Goal: Task Accomplishment & Management: Manage account settings

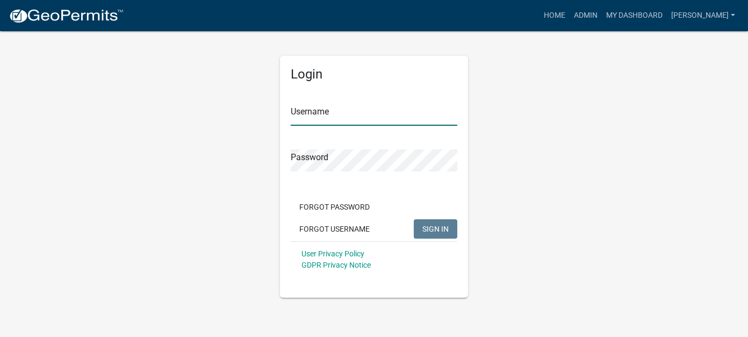
type input "[PERSON_NAME]"
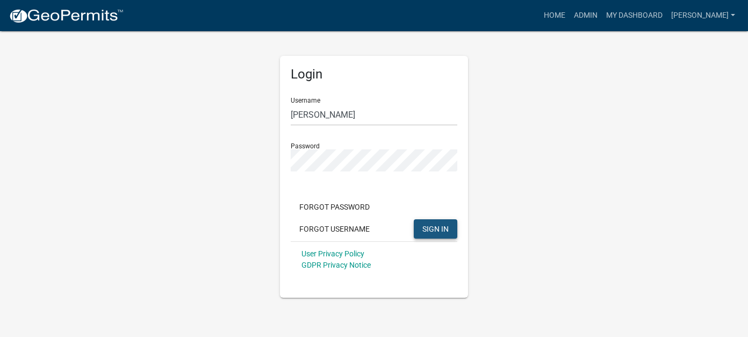
click at [428, 229] on span "SIGN IN" at bounding box center [436, 228] width 26 height 9
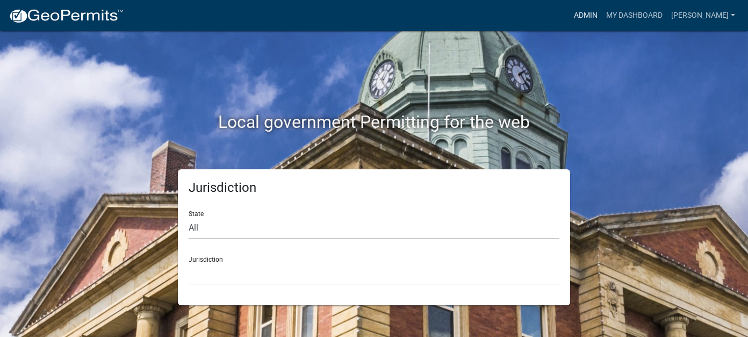
click at [602, 12] on link "Admin" at bounding box center [586, 15] width 32 height 20
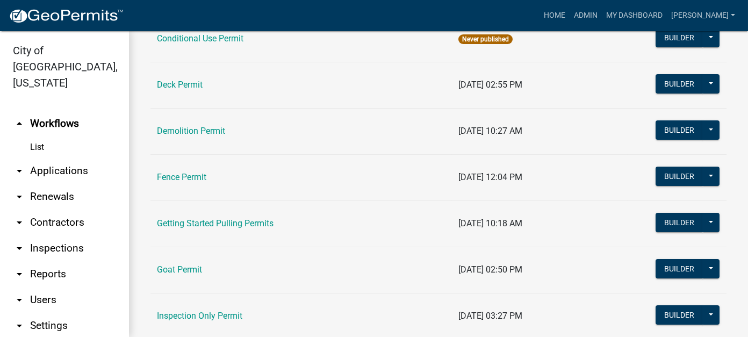
scroll to position [269, 0]
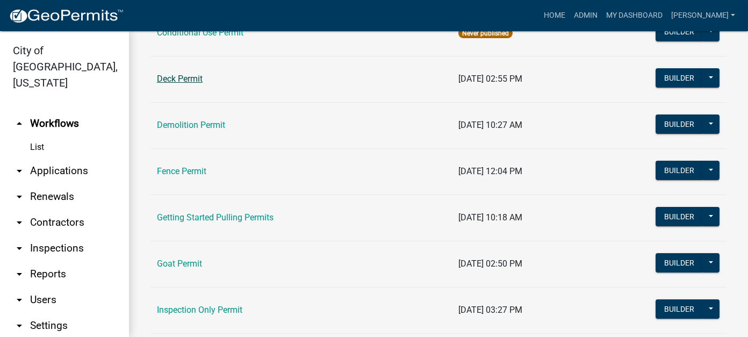
click at [187, 81] on link "Deck Permit" at bounding box center [180, 79] width 46 height 10
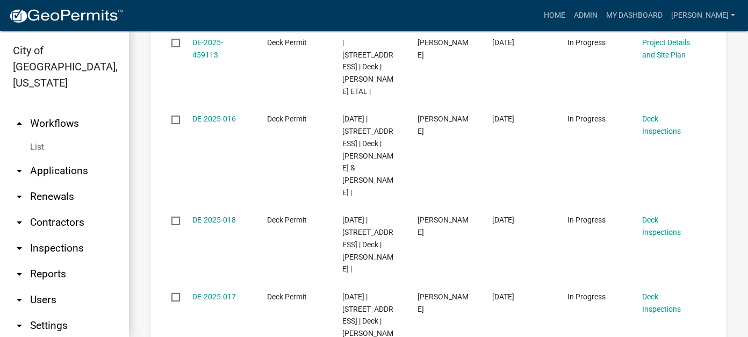
scroll to position [1075, 0]
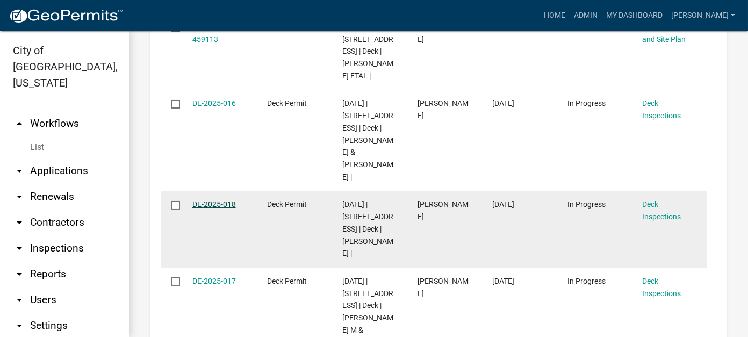
click at [219, 200] on link "DE-2025-018" at bounding box center [214, 204] width 44 height 9
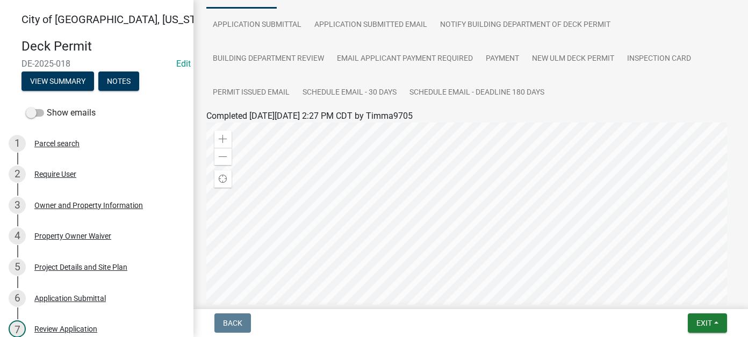
scroll to position [54, 0]
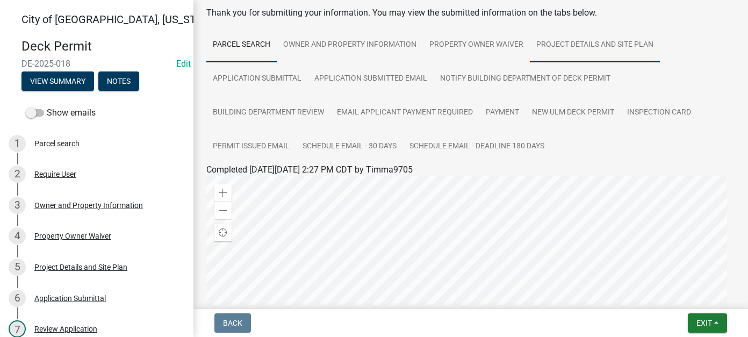
click at [591, 40] on link "Project Details and Site Plan" at bounding box center [595, 45] width 130 height 34
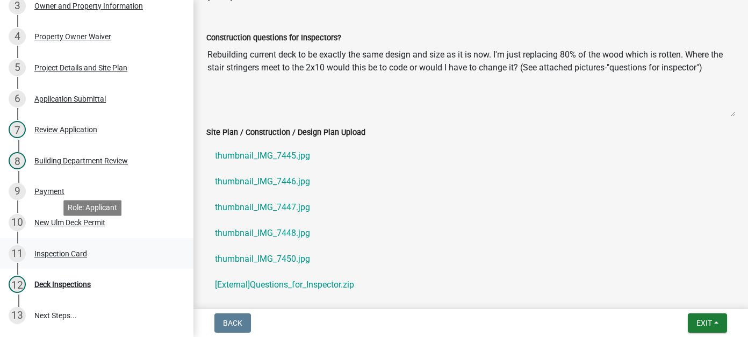
scroll to position [215, 0]
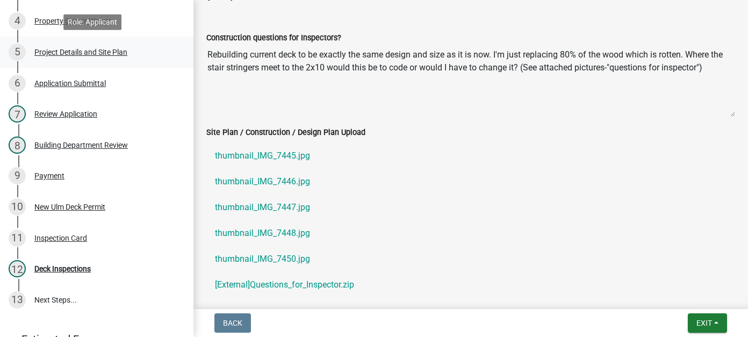
click at [65, 58] on div "5 Project Details and Site Plan" at bounding box center [93, 52] width 168 height 17
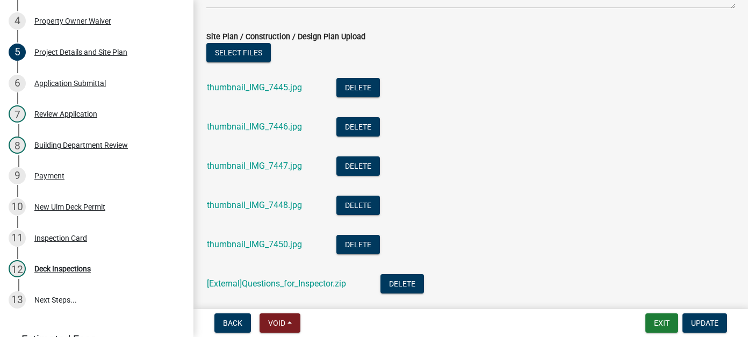
scroll to position [806, 0]
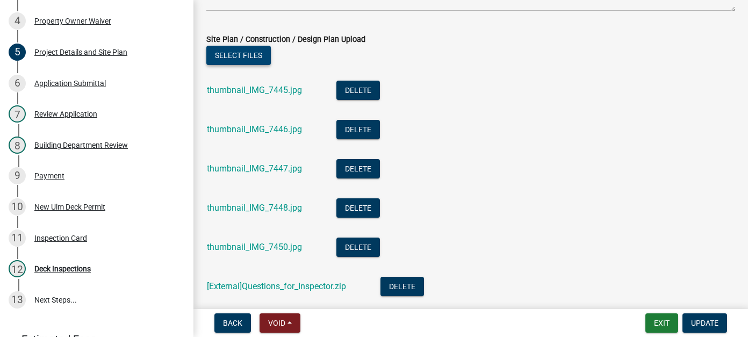
click at [259, 56] on button "Select files" at bounding box center [238, 55] width 65 height 19
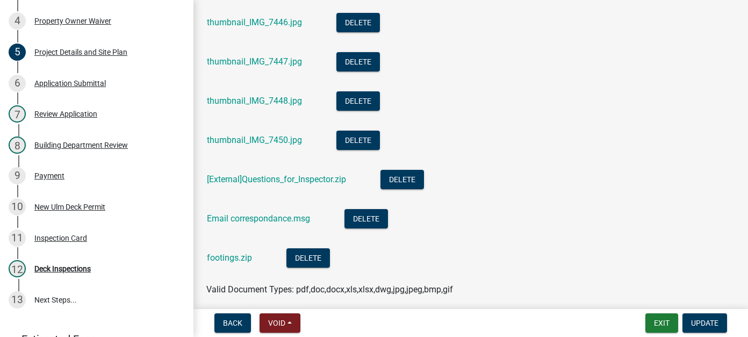
scroll to position [914, 0]
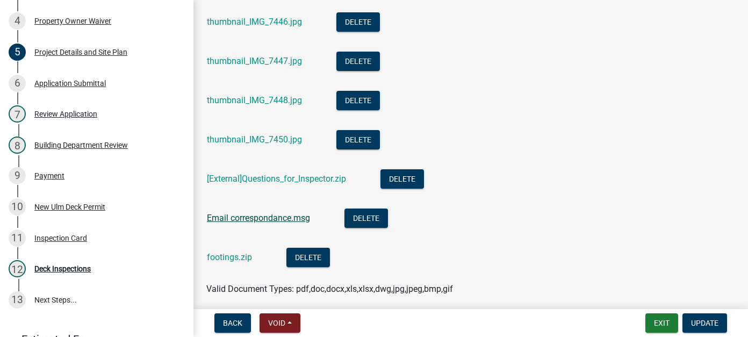
click at [269, 221] on link "Email correspondance.msg" at bounding box center [258, 218] width 103 height 10
click at [251, 178] on aQuestions_for_Inspector_2ddeef94-2bde-4113-aeb9-59cd96d79b52 "[External]Questions_for_Inspector.zip" at bounding box center [276, 179] width 139 height 10
click at [292, 175] on aQuestions_for_Inspector_2ddeef94-2bde-4113-aeb9-59cd96d79b52 "[External]Questions_for_Inspector.zip" at bounding box center [276, 179] width 139 height 10
drag, startPoint x: 312, startPoint y: 181, endPoint x: 220, endPoint y: 180, distance: 91.9
click at [220, 180] on aQuestions_for_Inspector_2ddeef94-2bde-4113-aeb9-59cd96d79b52 "[External]Questions_for_Inspector.zip" at bounding box center [276, 179] width 139 height 10
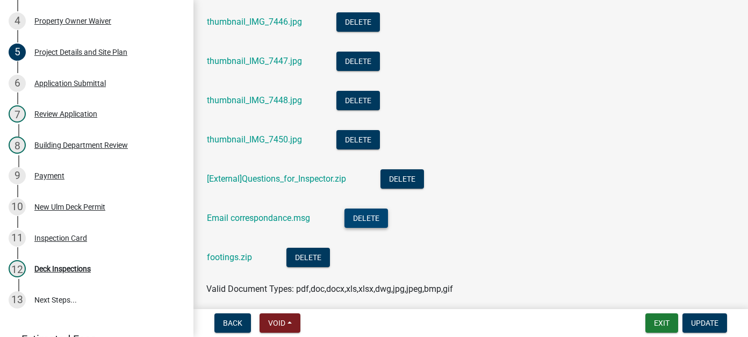
click at [372, 216] on button "Delete" at bounding box center [367, 218] width 44 height 19
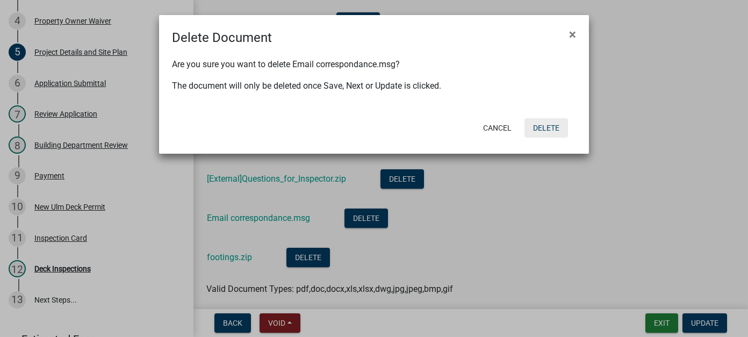
click at [545, 132] on button "Delete" at bounding box center [547, 127] width 44 height 19
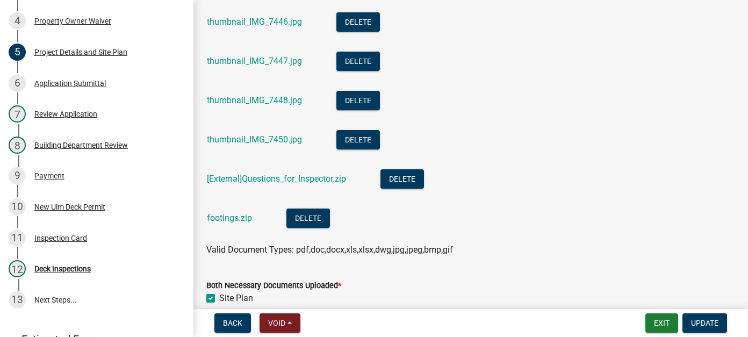
scroll to position [806, 0]
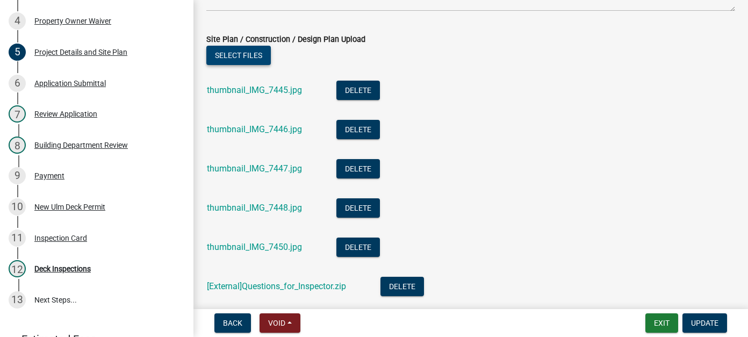
click at [254, 59] on button "Select files" at bounding box center [238, 55] width 65 height 19
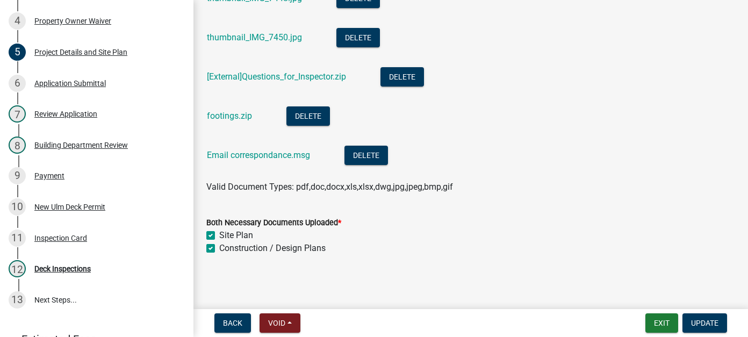
scroll to position [1017, 0]
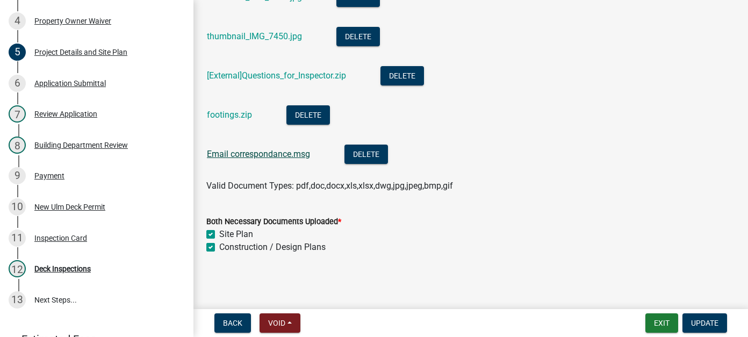
click at [290, 152] on link "Email correspondance.msg" at bounding box center [258, 154] width 103 height 10
click at [714, 328] on button "Update" at bounding box center [705, 322] width 45 height 19
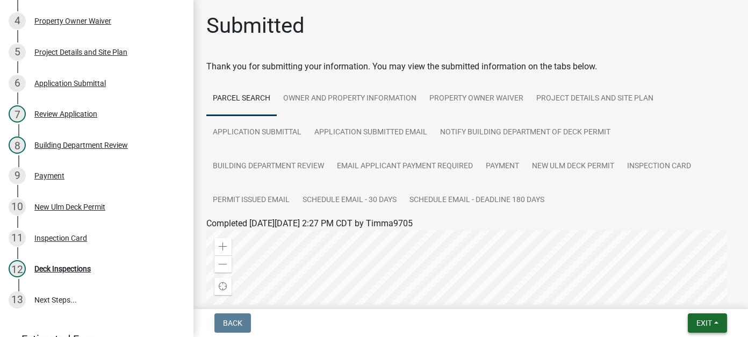
click at [692, 328] on button "Exit" at bounding box center [707, 322] width 39 height 19
click at [676, 296] on button "Save & Exit" at bounding box center [684, 295] width 86 height 26
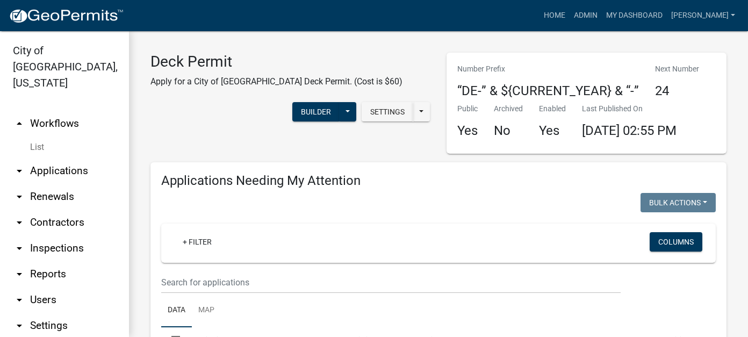
click at [49, 158] on link "arrow_drop_down Applications" at bounding box center [64, 171] width 129 height 26
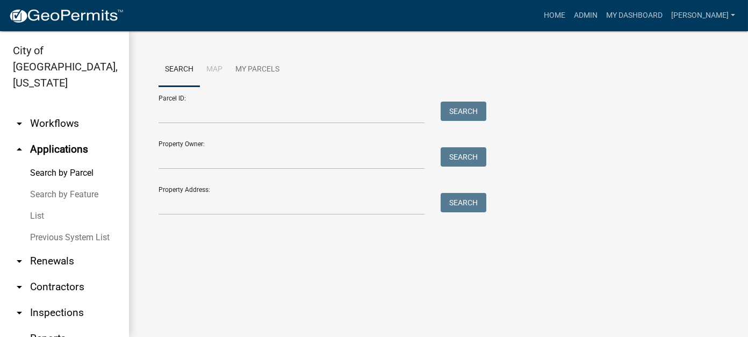
click at [578, 83] on ul "Search Map My Parcels" at bounding box center [439, 70] width 560 height 34
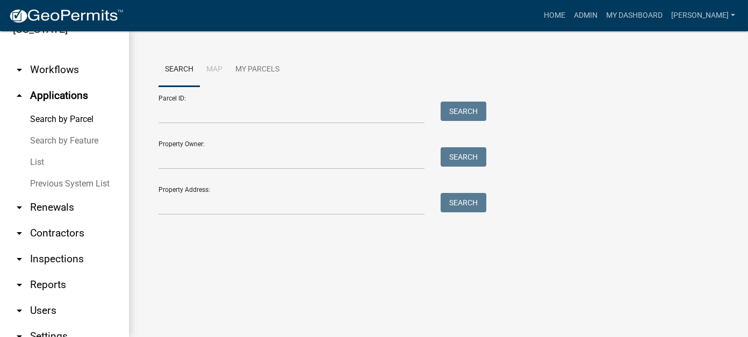
click at [55, 276] on link "arrow_drop_down Reports" at bounding box center [64, 285] width 129 height 26
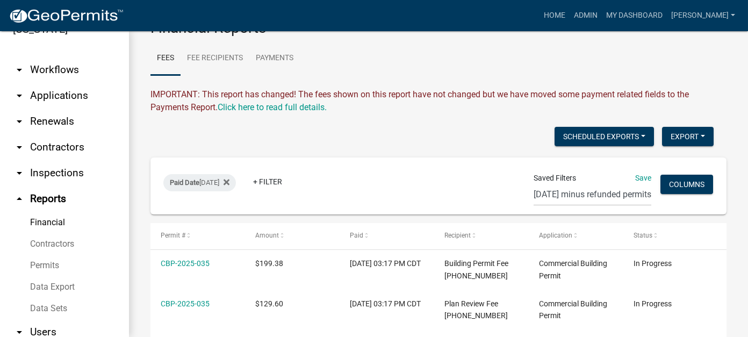
scroll to position [88, 0]
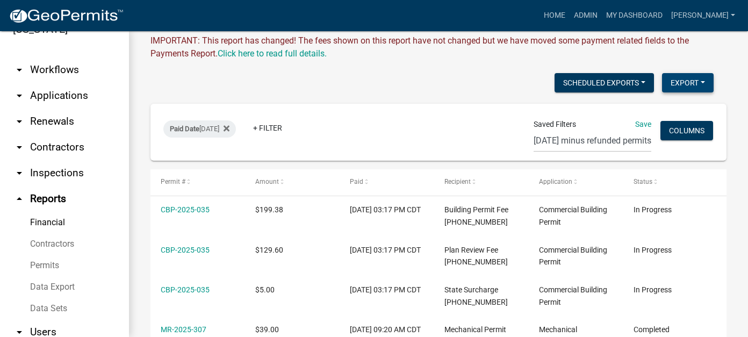
click at [671, 86] on button "Export" at bounding box center [688, 82] width 52 height 19
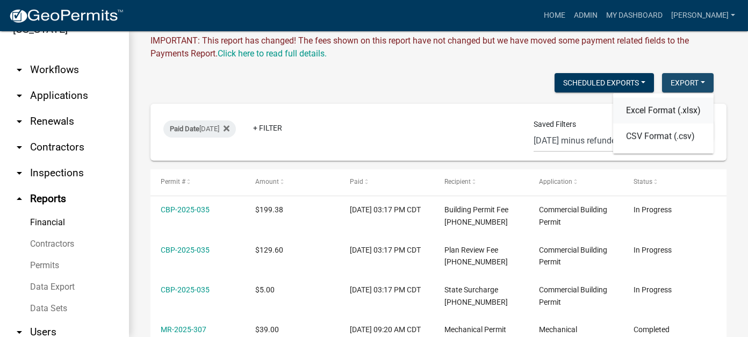
click at [650, 106] on button "Excel Format (.xlsx)" at bounding box center [663, 111] width 101 height 26
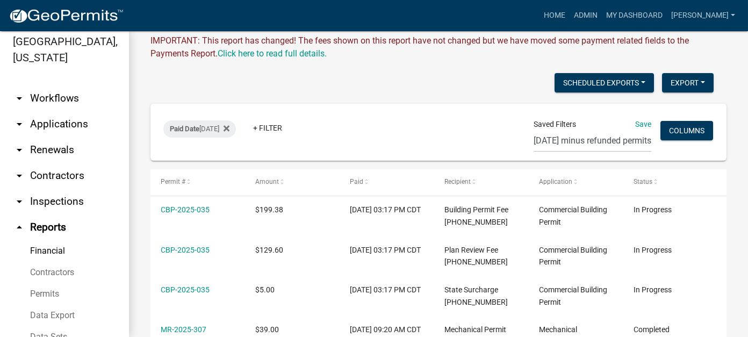
scroll to position [0, 0]
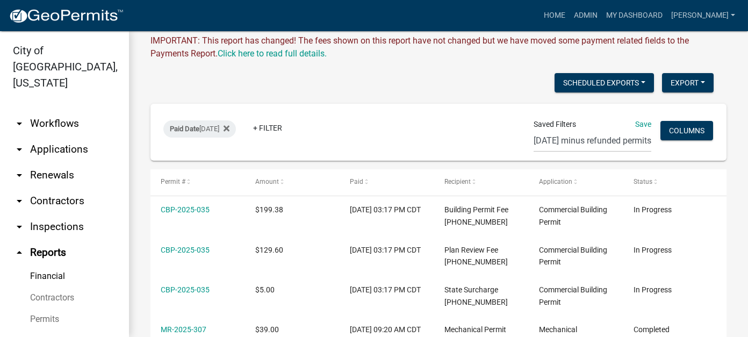
click at [58, 137] on link "arrow_drop_down Applications" at bounding box center [64, 150] width 129 height 26
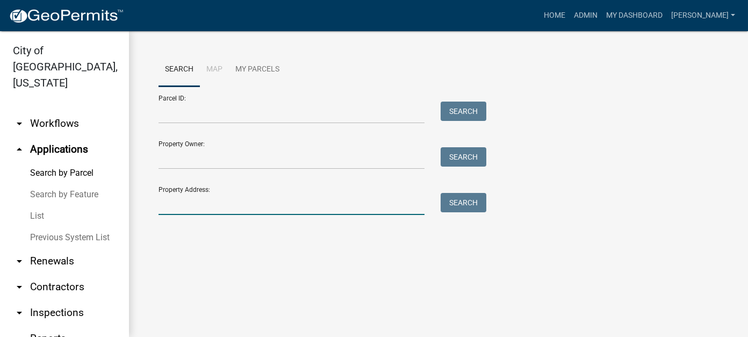
click at [189, 202] on input "Property Address:" at bounding box center [292, 204] width 266 height 22
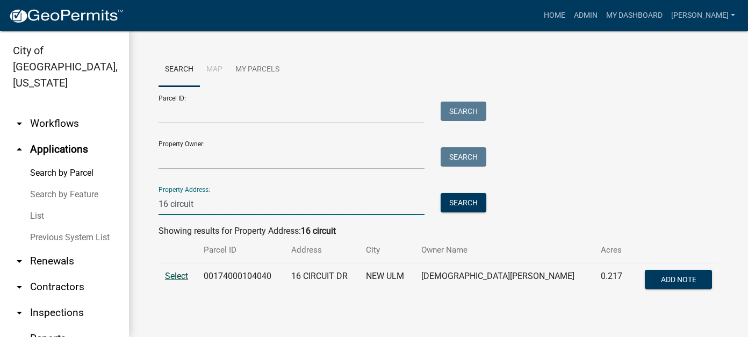
type input "16 circuit"
click at [167, 280] on span "Select" at bounding box center [176, 276] width 23 height 10
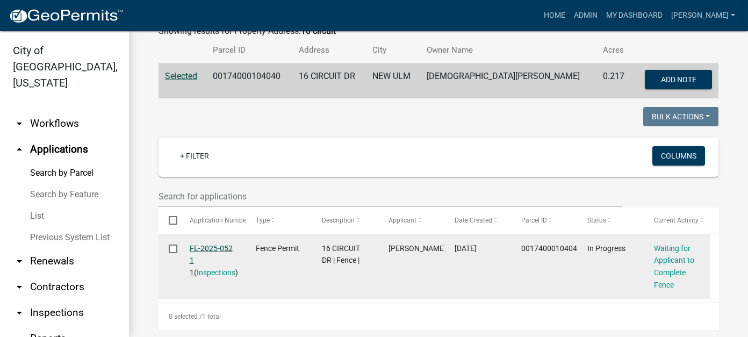
scroll to position [215, 0]
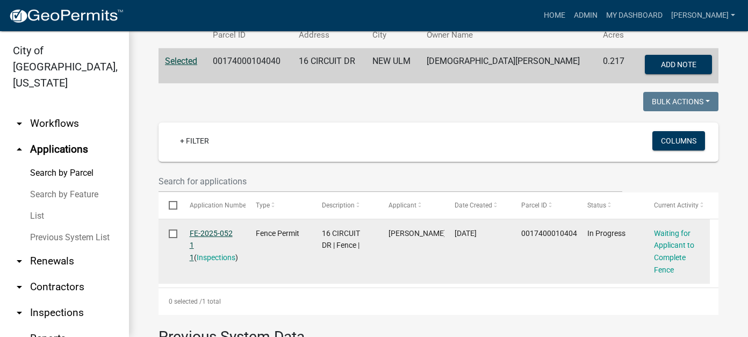
click at [216, 231] on link "FE-2025-052 1 1" at bounding box center [211, 245] width 43 height 33
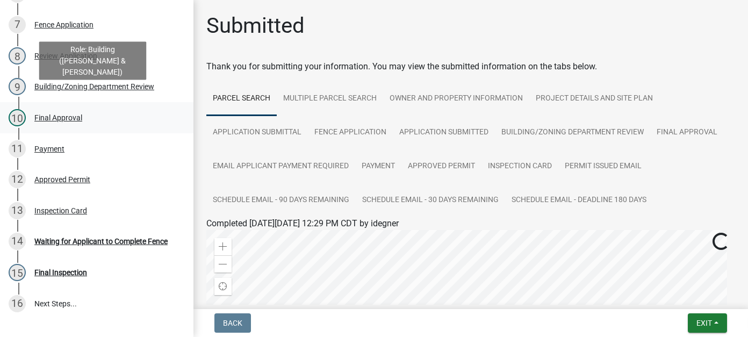
scroll to position [323, 0]
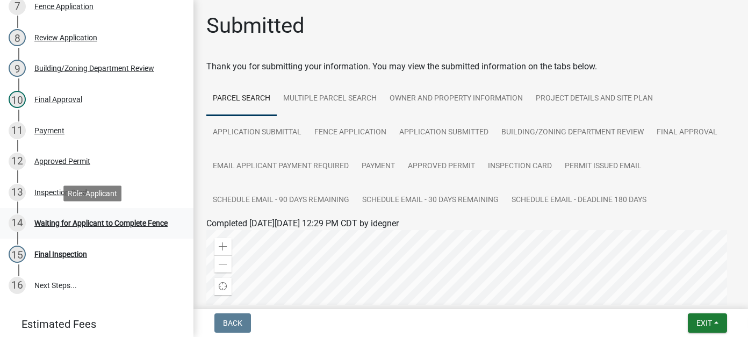
click at [106, 225] on div "Waiting for Applicant to Complete Fence" at bounding box center [100, 223] width 133 height 8
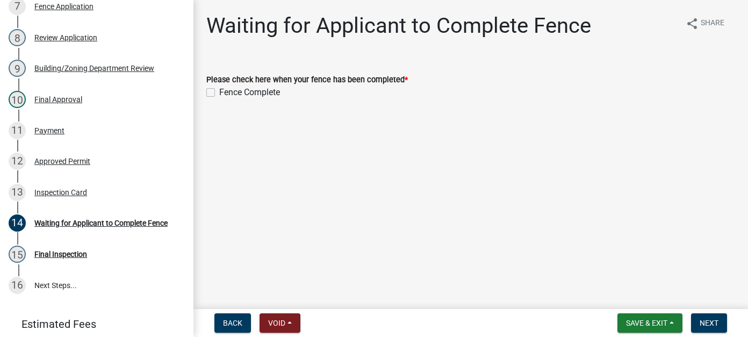
click at [219, 90] on label "Fence Complete" at bounding box center [249, 92] width 61 height 13
click at [219, 90] on input "Fence Complete" at bounding box center [222, 89] width 7 height 7
checkbox input "true"
click at [705, 321] on span "Next" at bounding box center [709, 323] width 19 height 9
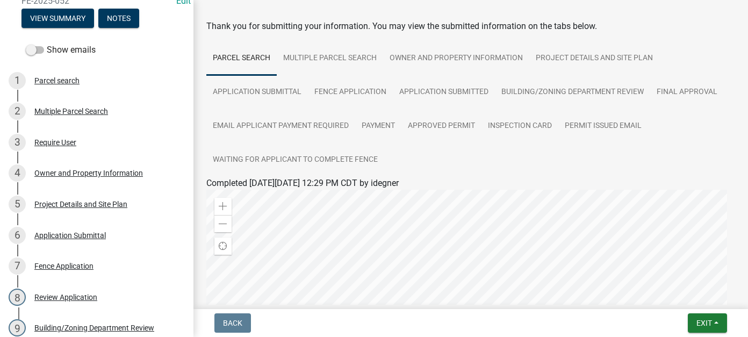
scroll to position [0, 0]
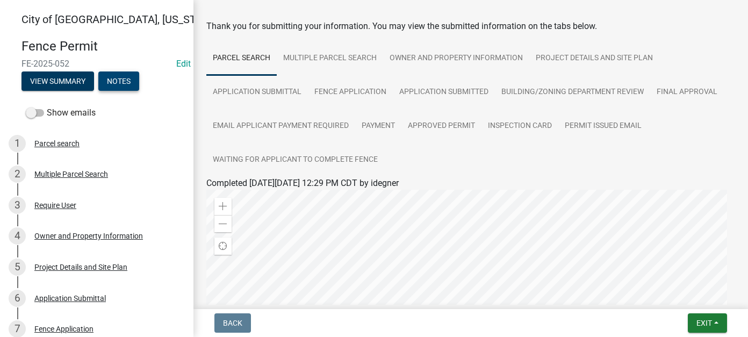
click at [122, 81] on button "Notes" at bounding box center [118, 80] width 41 height 19
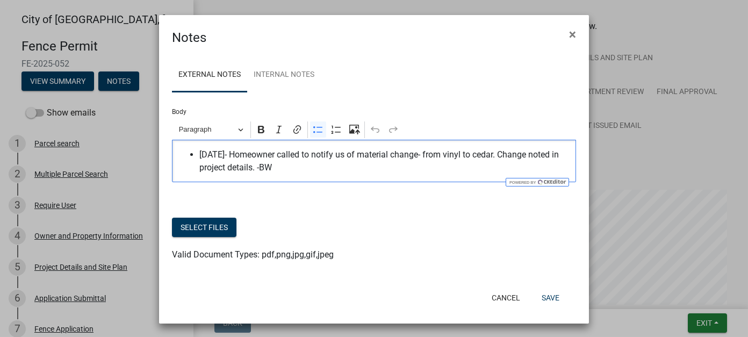
click at [306, 164] on span "6/11/25- Homeowner called to notify us of material change- from vinyl to cedar.…" at bounding box center [384, 161] width 371 height 26
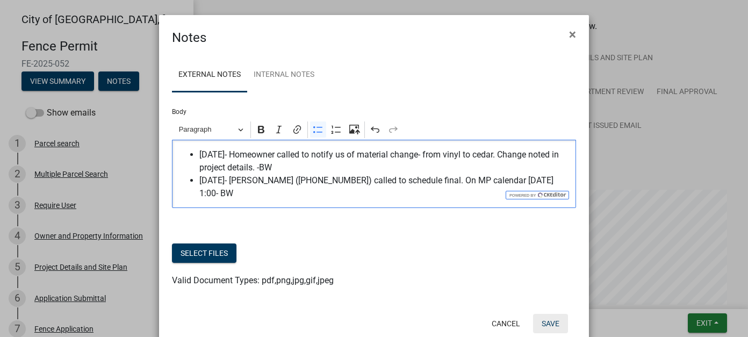
click at [538, 314] on button "Save" at bounding box center [550, 323] width 35 height 19
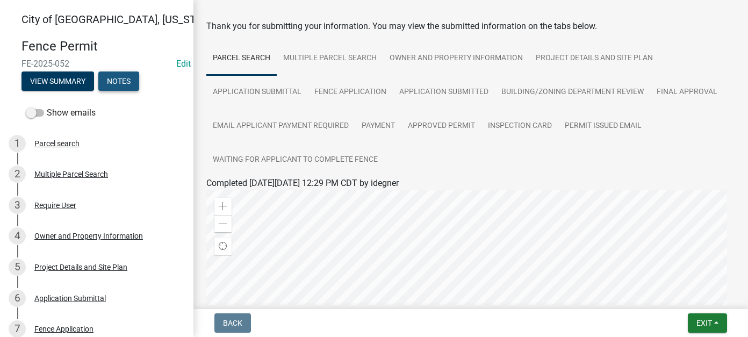
click at [111, 74] on button "Notes" at bounding box center [118, 80] width 41 height 19
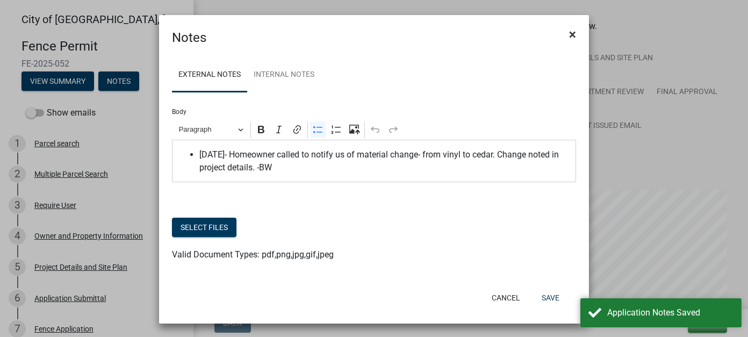
scroll to position [1, 0]
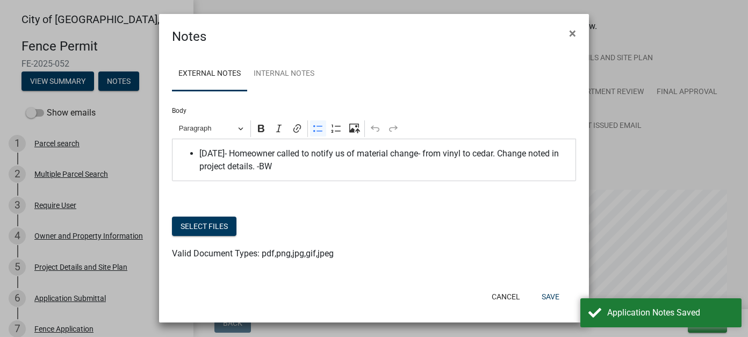
click at [284, 169] on span "6/11/25- Homeowner called to notify us of material change- from vinyl to cedar.…" at bounding box center [384, 160] width 371 height 26
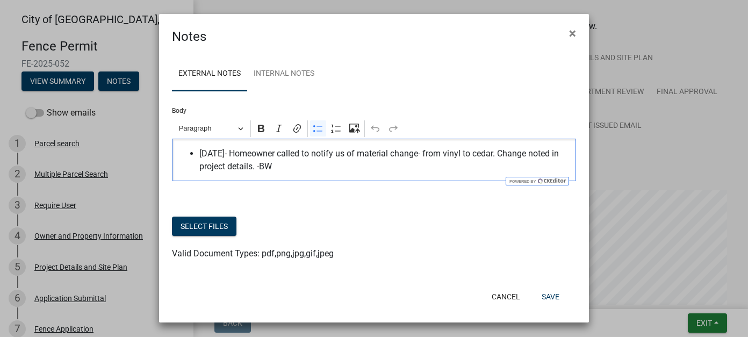
scroll to position [0, 0]
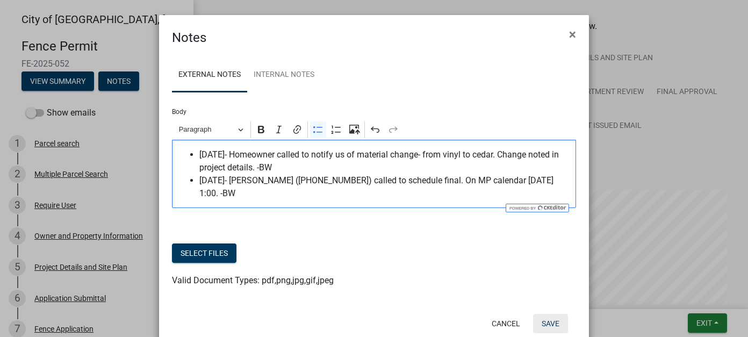
click at [542, 324] on button "Save" at bounding box center [550, 323] width 35 height 19
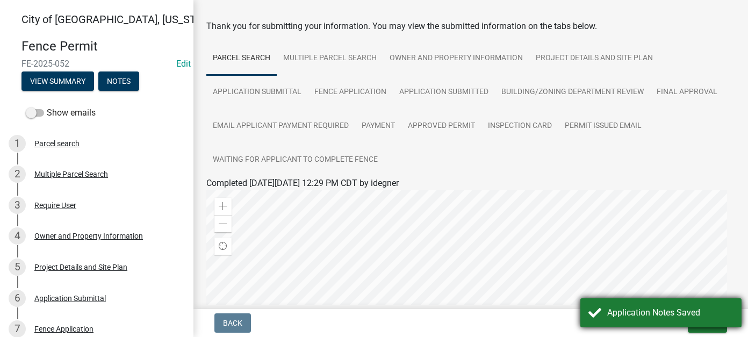
click at [615, 311] on div "Application Notes Saved" at bounding box center [670, 312] width 126 height 13
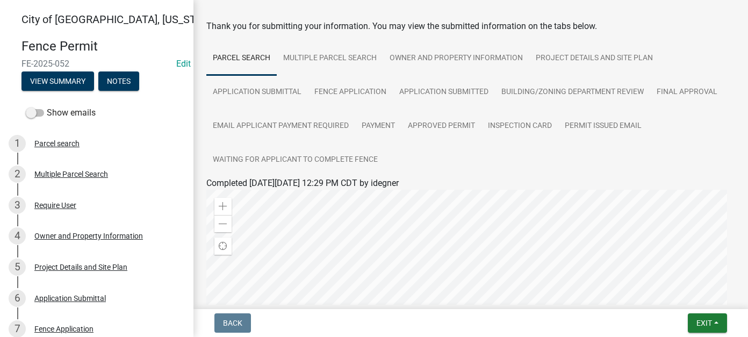
click at [116, 95] on header "City of New Ulm, Minnesota Fence Permit FE-2025-052 Edit View Summary Notes" at bounding box center [97, 51] width 194 height 102
click at [115, 87] on button "Notes" at bounding box center [118, 80] width 41 height 19
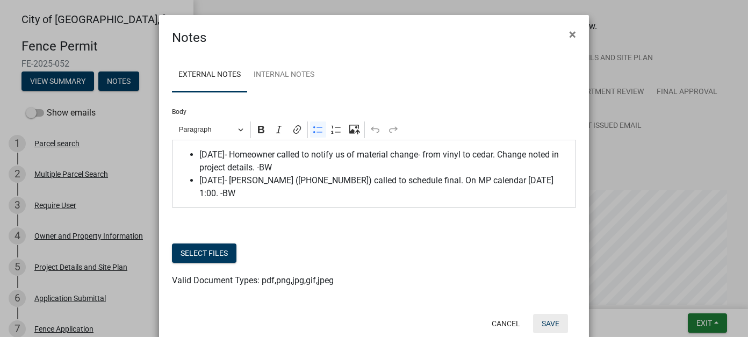
click at [544, 321] on button "Save" at bounding box center [550, 323] width 35 height 19
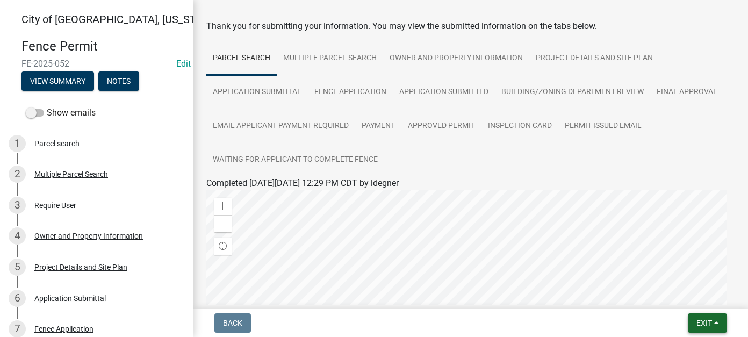
click at [692, 327] on button "Exit" at bounding box center [707, 322] width 39 height 19
click at [682, 296] on button "Save & Exit" at bounding box center [684, 295] width 86 height 26
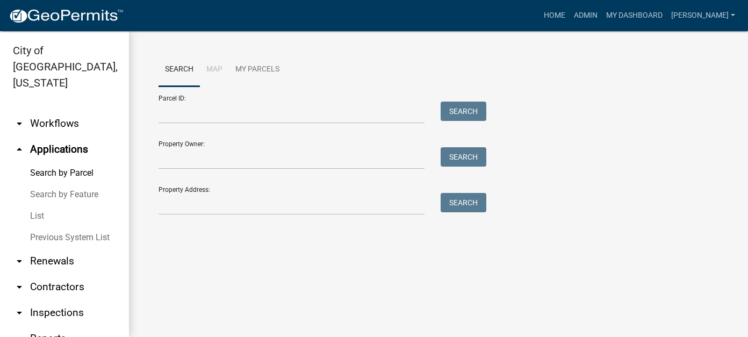
click at [55, 300] on link "arrow_drop_down Inspections" at bounding box center [64, 313] width 129 height 26
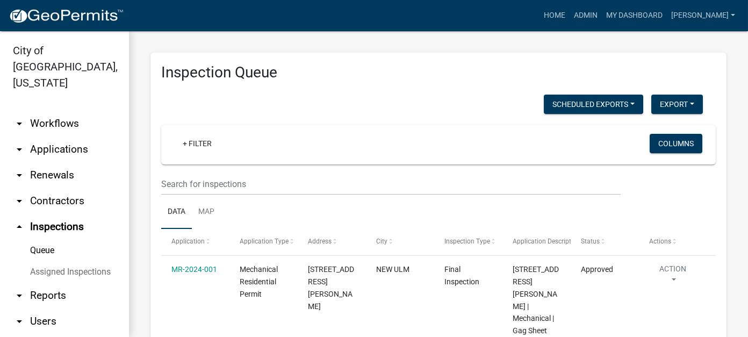
scroll to position [37, 0]
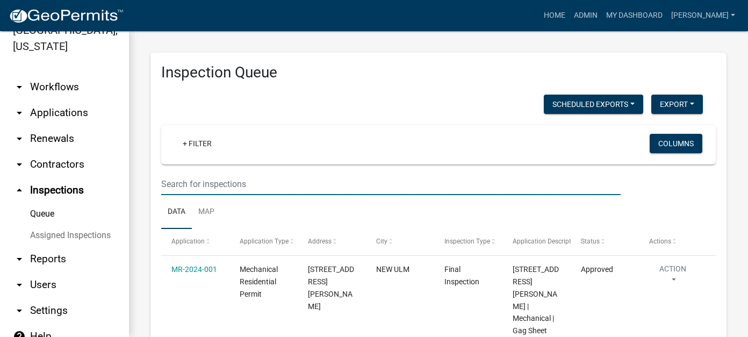
click at [266, 184] on input "text" at bounding box center [391, 184] width 460 height 22
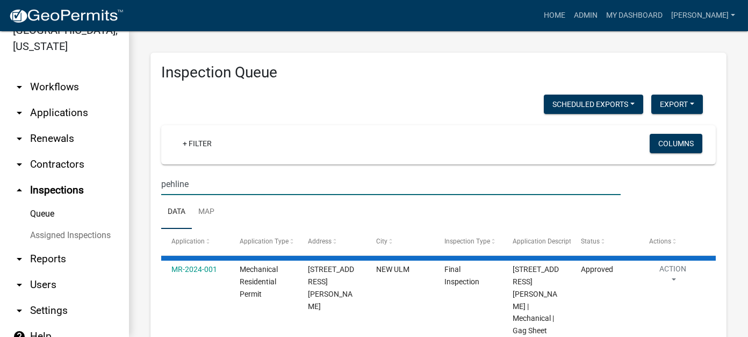
click at [266, 184] on input "pehline" at bounding box center [391, 184] width 460 height 22
type input "pehling"
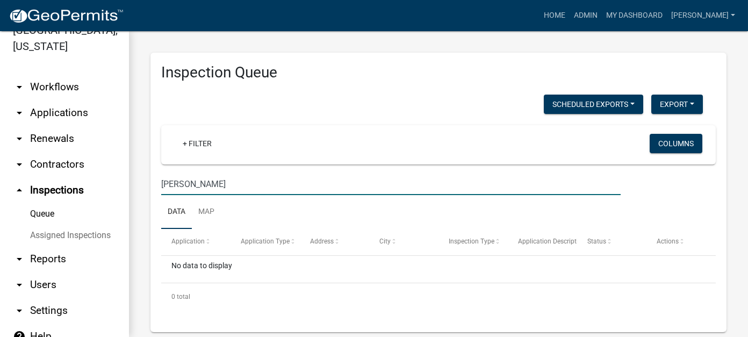
drag, startPoint x: 202, startPoint y: 185, endPoint x: 114, endPoint y: 178, distance: 87.4
click at [114, 178] on div "City of New Ulm, Minnesota arrow_drop_down Workflows List arrow_drop_down Appli…" at bounding box center [374, 184] width 748 height 306
click at [45, 101] on link "arrow_drop_down Applications" at bounding box center [64, 113] width 129 height 26
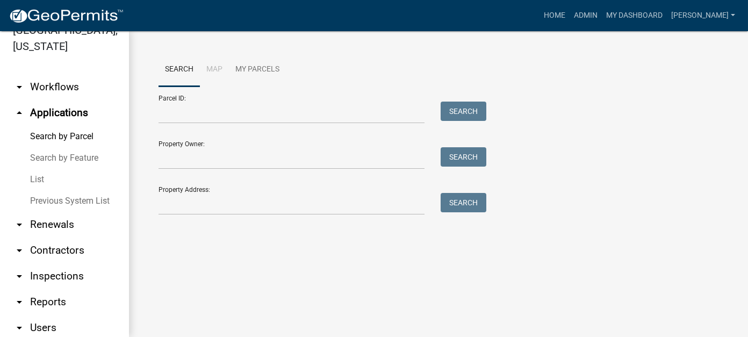
click at [39, 169] on link "List" at bounding box center [64, 180] width 129 height 22
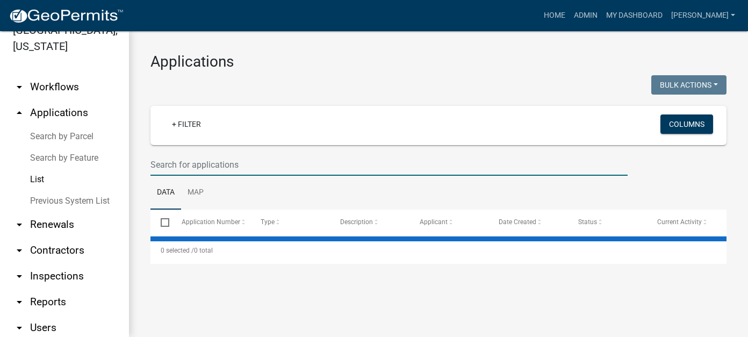
click at [175, 160] on input "text" at bounding box center [389, 165] width 477 height 22
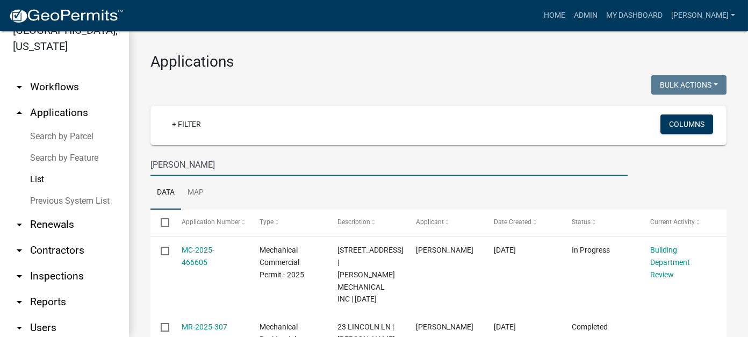
type input "pehling"
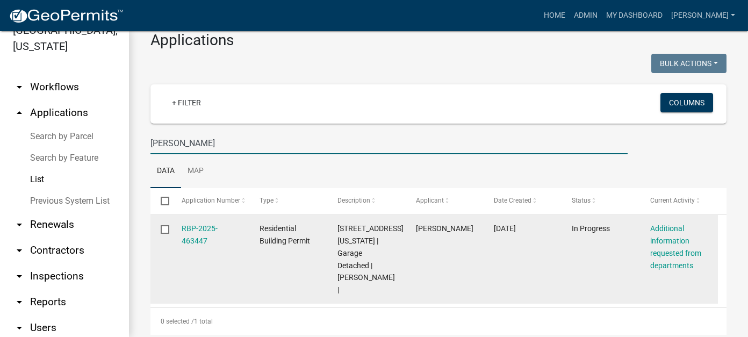
scroll to position [40, 0]
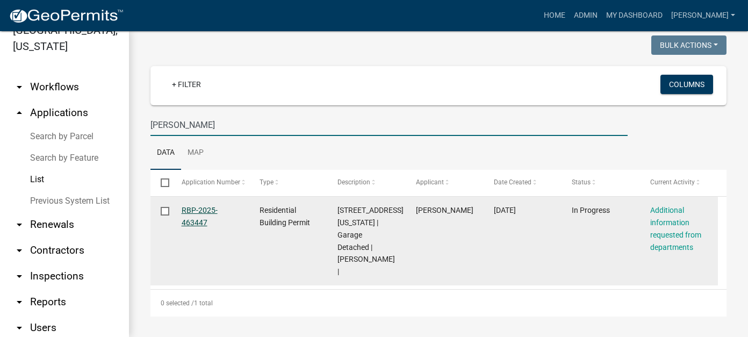
click at [188, 223] on link "RBP-2025-463447" at bounding box center [200, 216] width 36 height 21
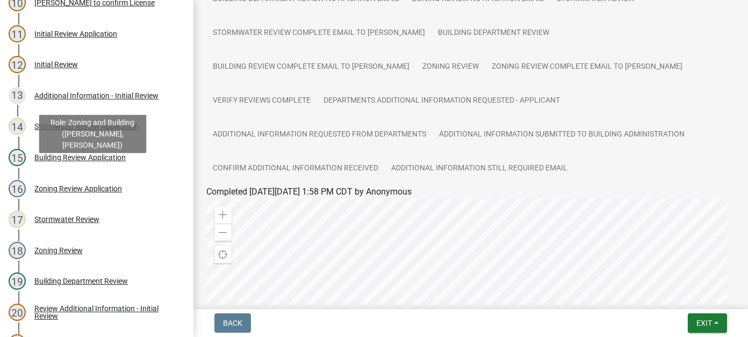
scroll to position [484, 0]
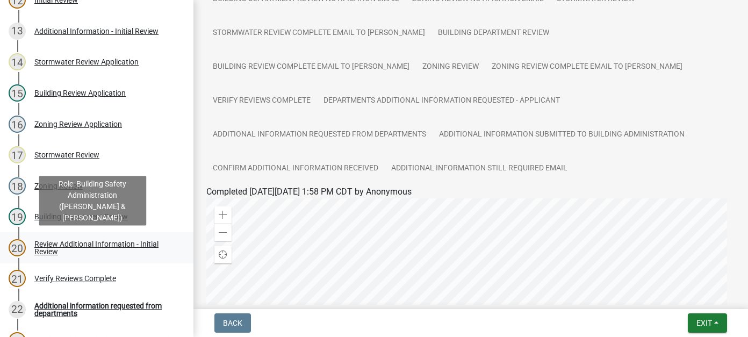
click at [89, 239] on link "20 Review Additional Information - Initial Review" at bounding box center [97, 247] width 194 height 31
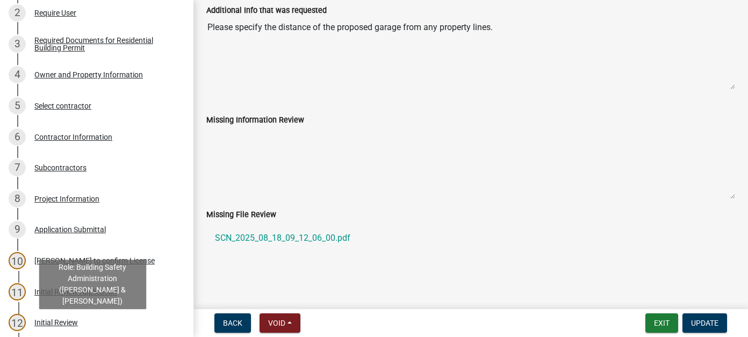
scroll to position [0, 0]
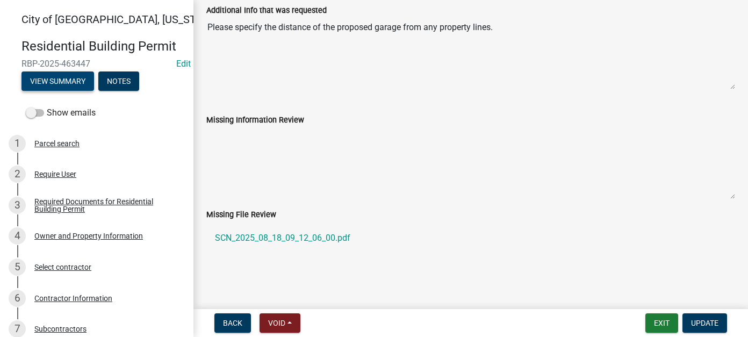
click at [71, 80] on button "View Summary" at bounding box center [58, 80] width 73 height 19
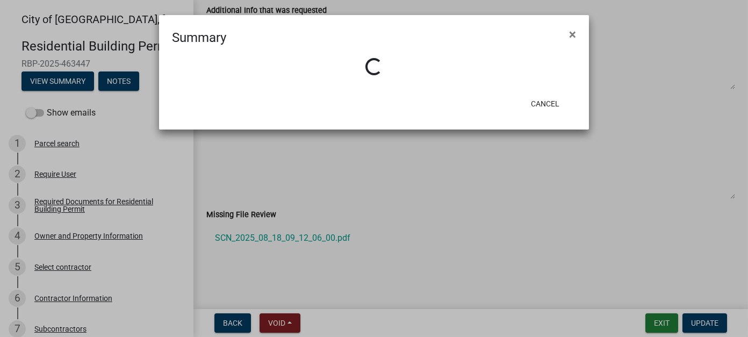
click at [38, 112] on ngb-modal-window "Summary × Loading... Cancel" at bounding box center [374, 168] width 748 height 337
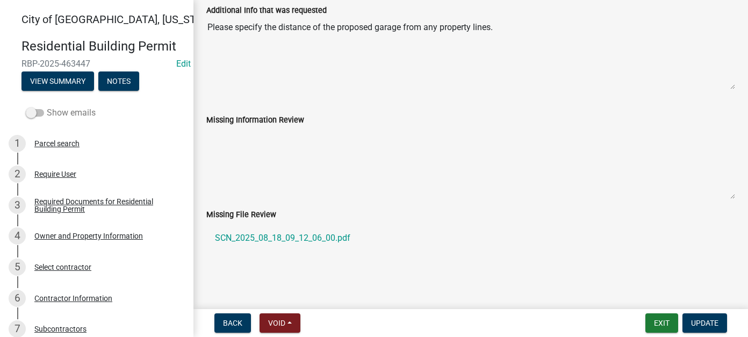
click at [40, 112] on span at bounding box center [35, 113] width 18 height 8
click at [47, 106] on input "Show emails" at bounding box center [47, 106] width 0 height 0
click at [47, 89] on button "View Summary" at bounding box center [58, 80] width 73 height 19
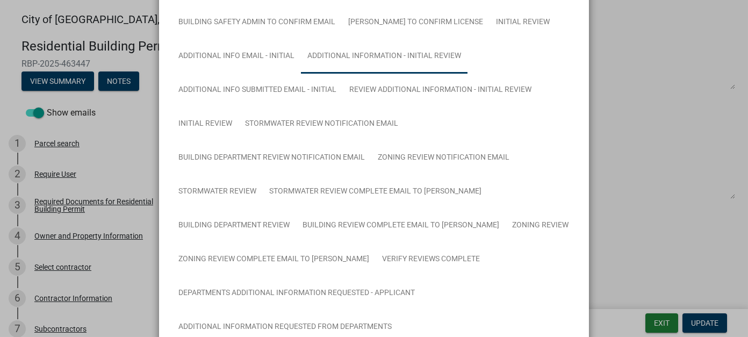
scroll to position [376, 0]
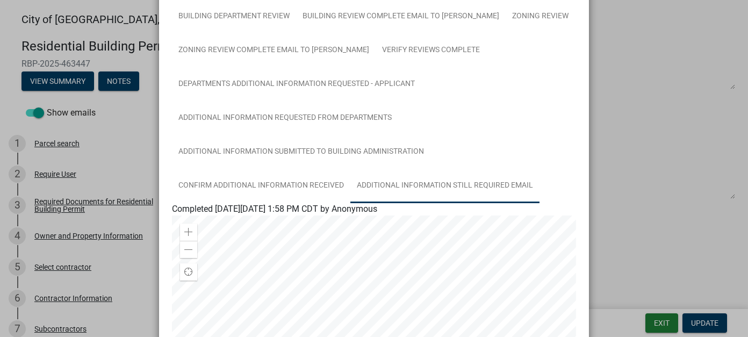
click at [466, 185] on link "Additional Information Still Required Email" at bounding box center [444, 186] width 189 height 34
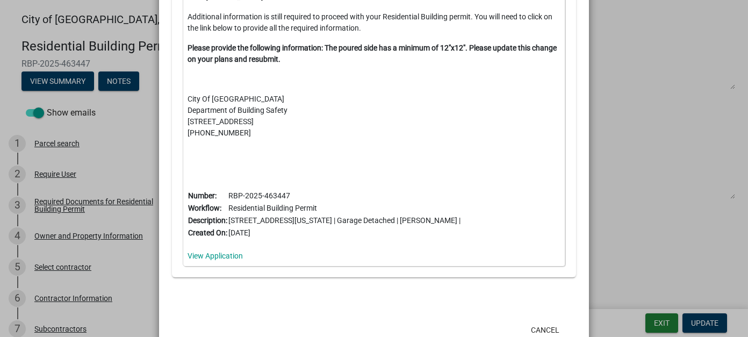
scroll to position [820, 0]
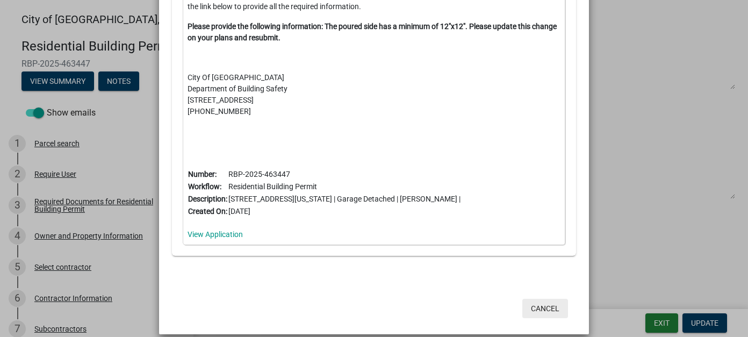
click at [550, 299] on button "Cancel" at bounding box center [545, 308] width 46 height 19
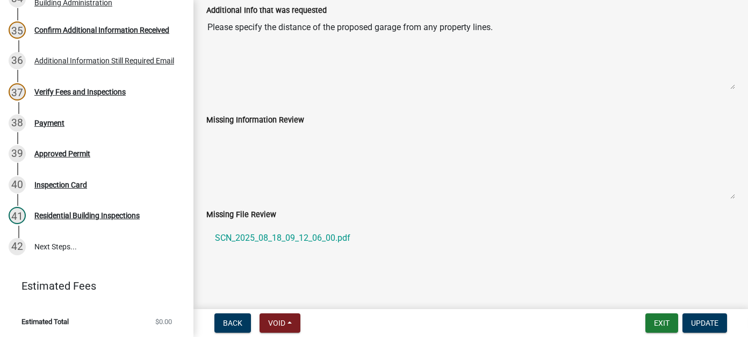
scroll to position [1005, 0]
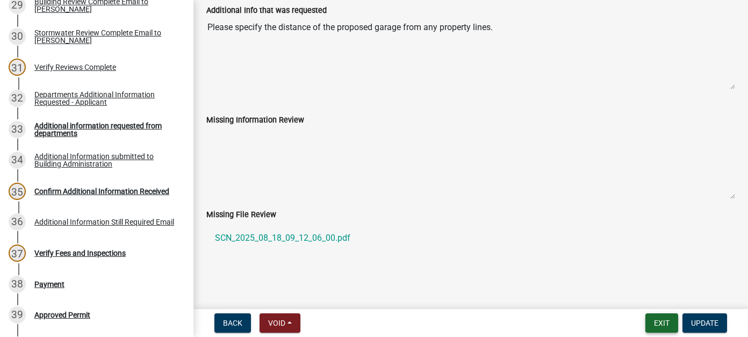
click at [659, 323] on button "Exit" at bounding box center [662, 322] width 33 height 19
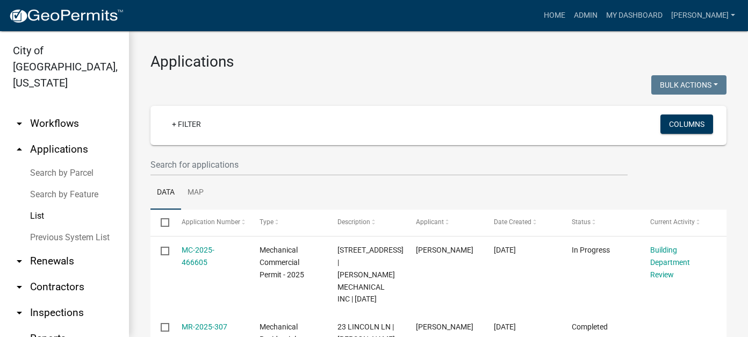
click at [38, 205] on link "List" at bounding box center [64, 216] width 129 height 22
click at [39, 205] on link "List" at bounding box center [64, 216] width 129 height 22
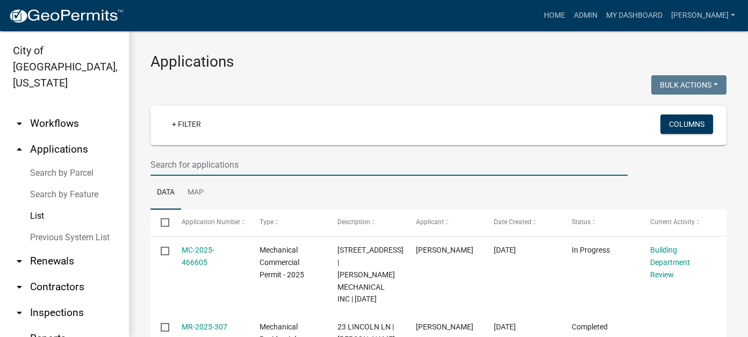
click at [251, 167] on input "text" at bounding box center [389, 165] width 477 height 22
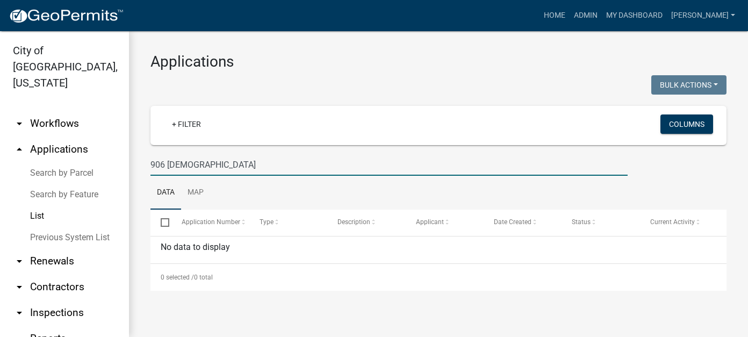
drag, startPoint x: 212, startPoint y: 165, endPoint x: 149, endPoint y: 159, distance: 62.7
click at [149, 159] on div "906 [DEMOGRAPHIC_DATA]" at bounding box center [388, 165] width 493 height 22
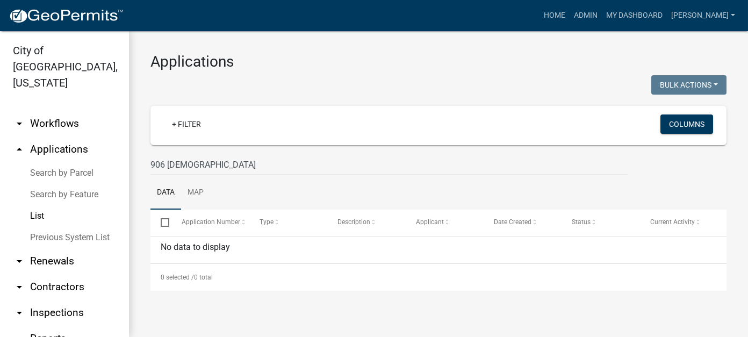
click at [30, 205] on link "List" at bounding box center [64, 216] width 129 height 22
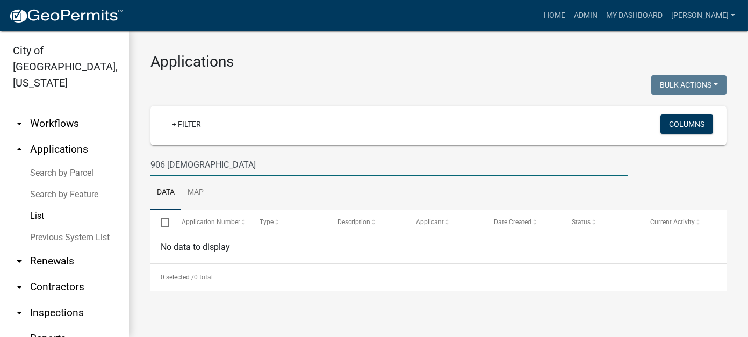
click at [211, 168] on input "906 [DEMOGRAPHIC_DATA]" at bounding box center [389, 165] width 477 height 22
drag, startPoint x: 211, startPoint y: 168, endPoint x: 168, endPoint y: 165, distance: 42.6
click at [168, 165] on input "906 [DEMOGRAPHIC_DATA]" at bounding box center [389, 165] width 477 height 22
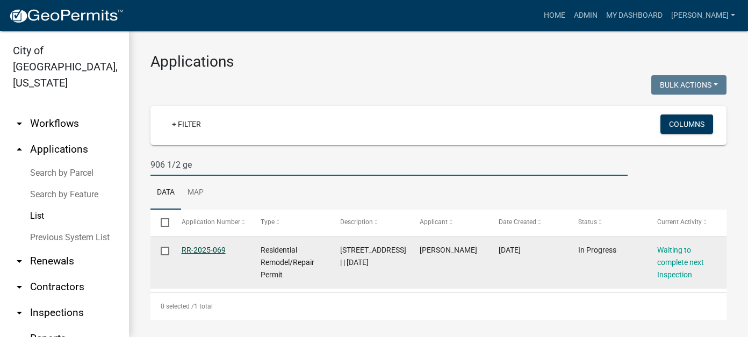
type input "906 1/2 ge"
click at [218, 254] on link "RR-2025-069" at bounding box center [204, 250] width 44 height 9
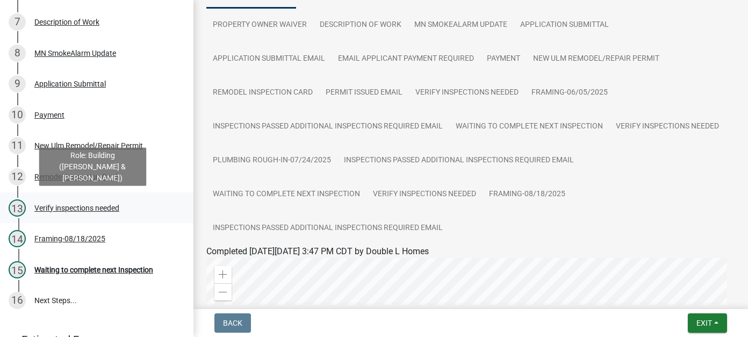
scroll to position [323, 0]
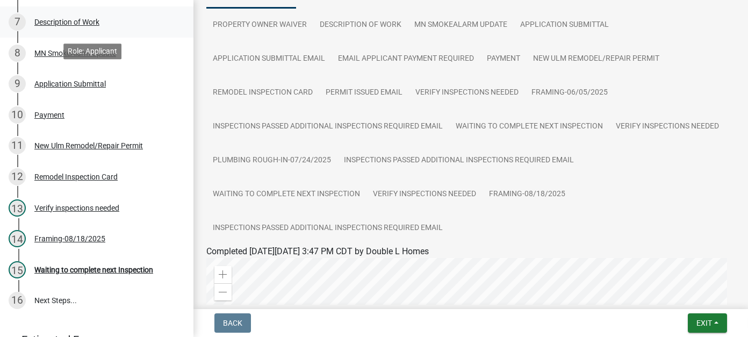
click at [77, 25] on div "Description of Work" at bounding box center [66, 22] width 65 height 8
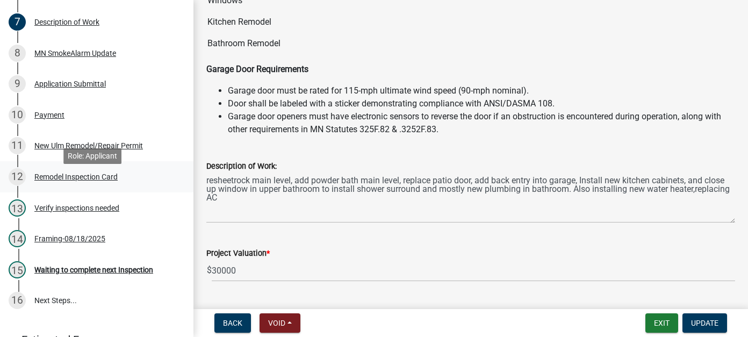
scroll to position [0, 0]
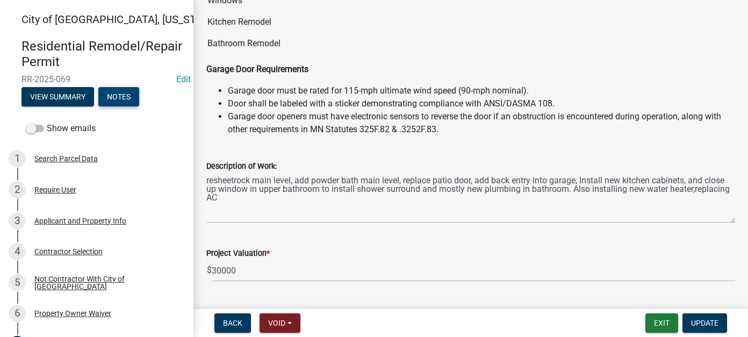
click at [113, 95] on button "Notes" at bounding box center [118, 96] width 41 height 19
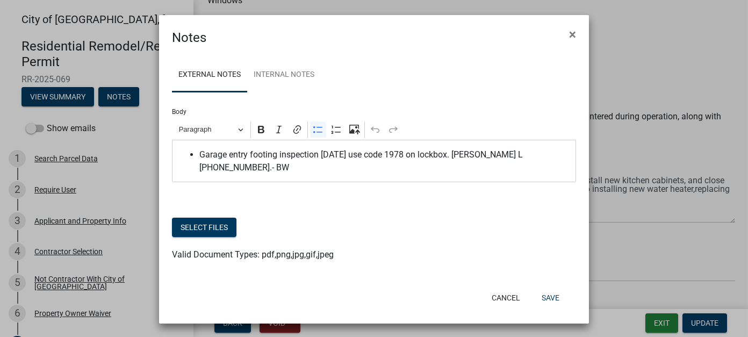
click at [570, 149] on span "Garage entry footing inspection [DATE] use code 1978 on lockbox. [PERSON_NAME] …" at bounding box center [384, 161] width 371 height 26
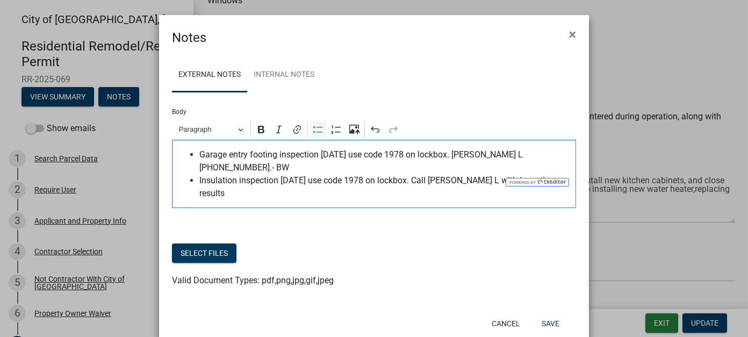
click at [484, 174] on span "Insulation inspection [DATE] use code 1978 on lockbox. Call [PERSON_NAME] L wit…" at bounding box center [384, 187] width 371 height 26
click at [549, 174] on span "Insulation inspection [DATE] use code 1978 on lockbox. Call [PERSON_NAME] L wit…" at bounding box center [384, 187] width 371 height 26
click at [310, 174] on span "Insulation inspection [DATE] use code 1978 on lockbox. Call [PERSON_NAME] L wit…" at bounding box center [384, 187] width 371 height 26
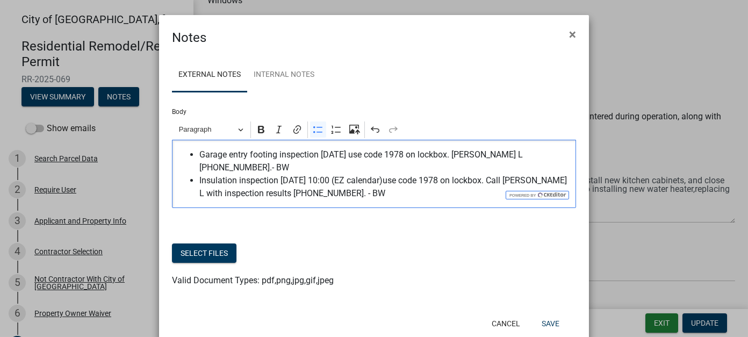
click at [388, 185] on span "Insulation inspection [DATE] 10:00 (EZ calendar)use code 1978 on lockbox. Call …" at bounding box center [384, 187] width 371 height 26
click at [562, 315] on button "Save" at bounding box center [550, 323] width 35 height 19
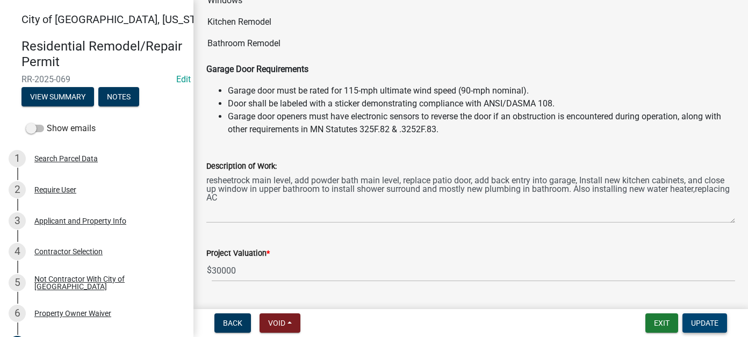
click at [700, 319] on span "Update" at bounding box center [704, 323] width 27 height 9
